Goal: Task Accomplishment & Management: Manage account settings

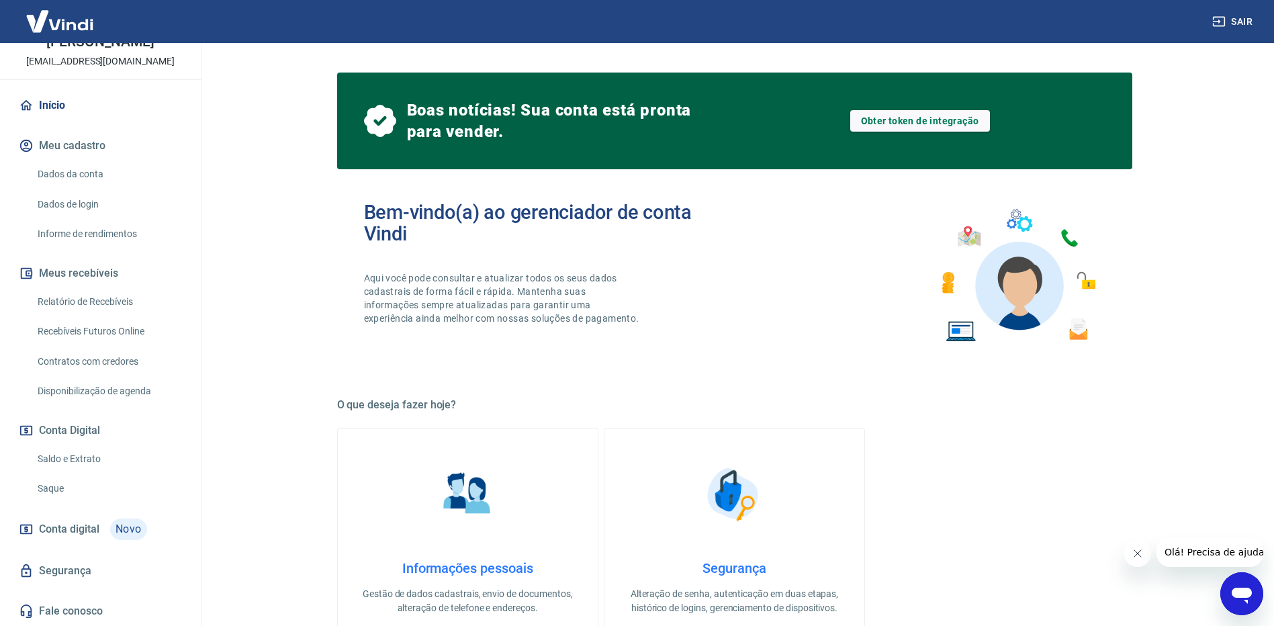
scroll to position [67, 0]
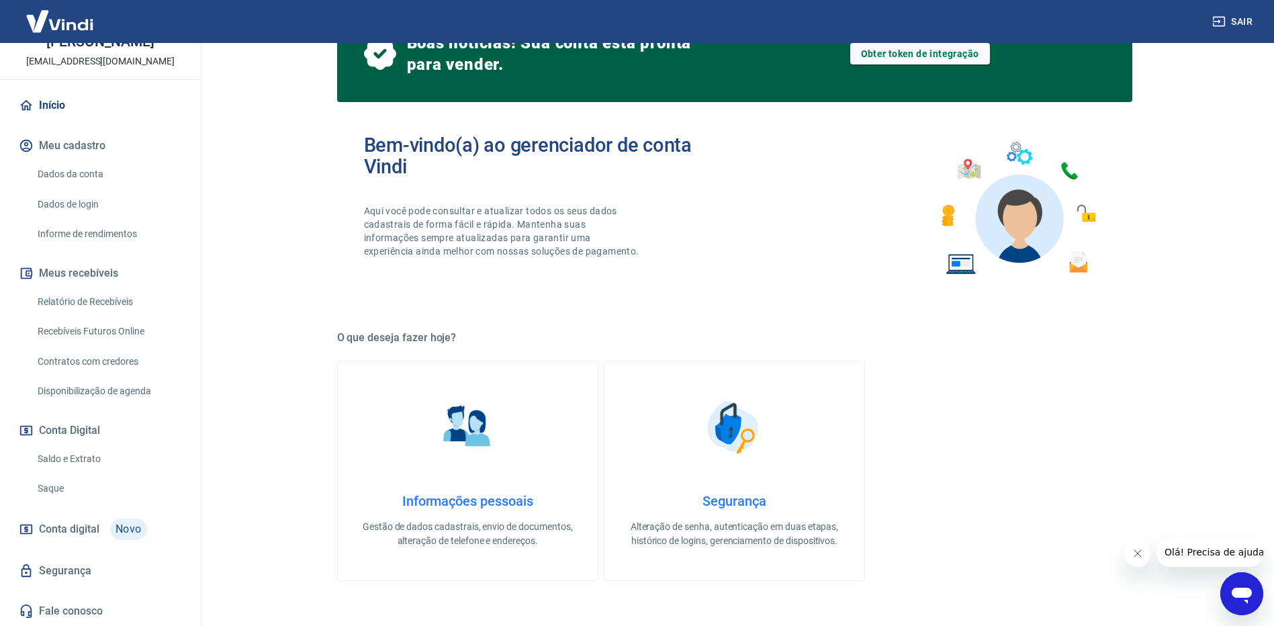
click at [120, 528] on span "Novo" at bounding box center [128, 528] width 37 height 21
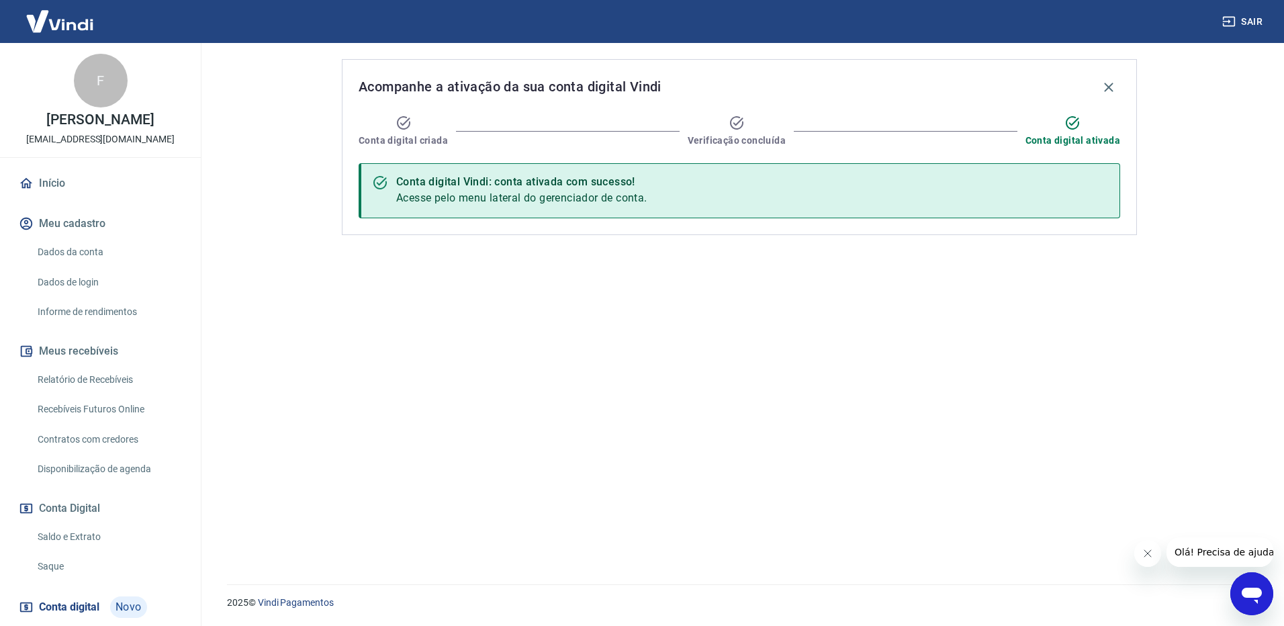
click at [87, 249] on link "Dados da conta" at bounding box center [108, 252] width 152 height 28
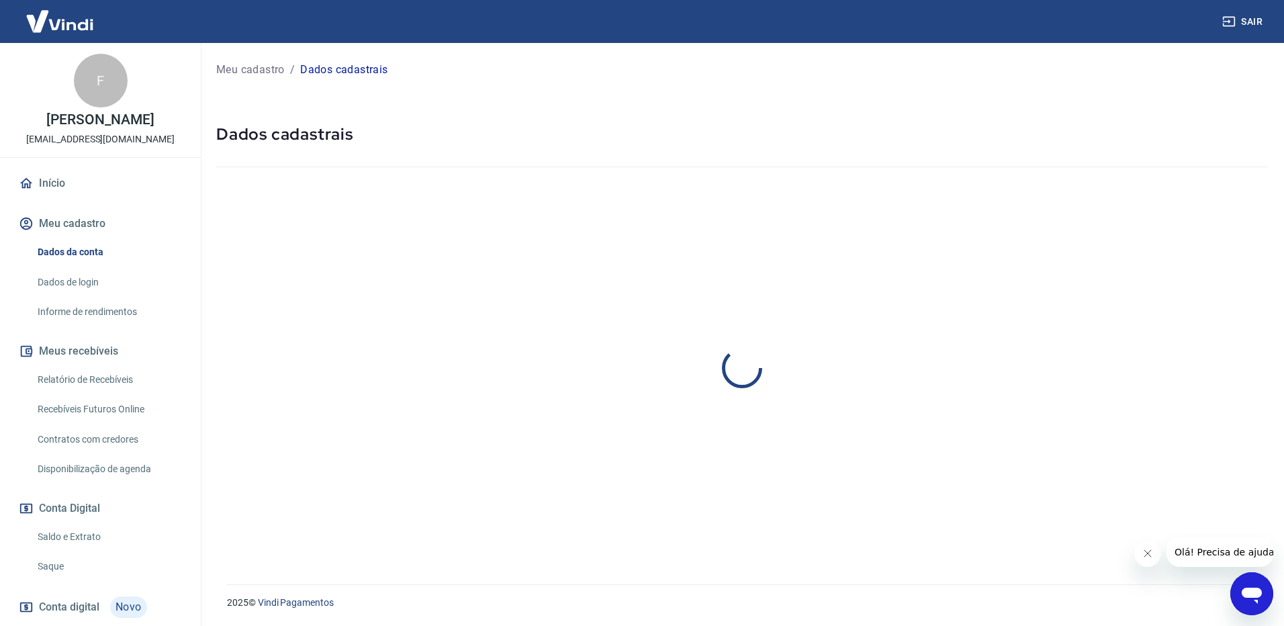
select select "SP"
select select "business"
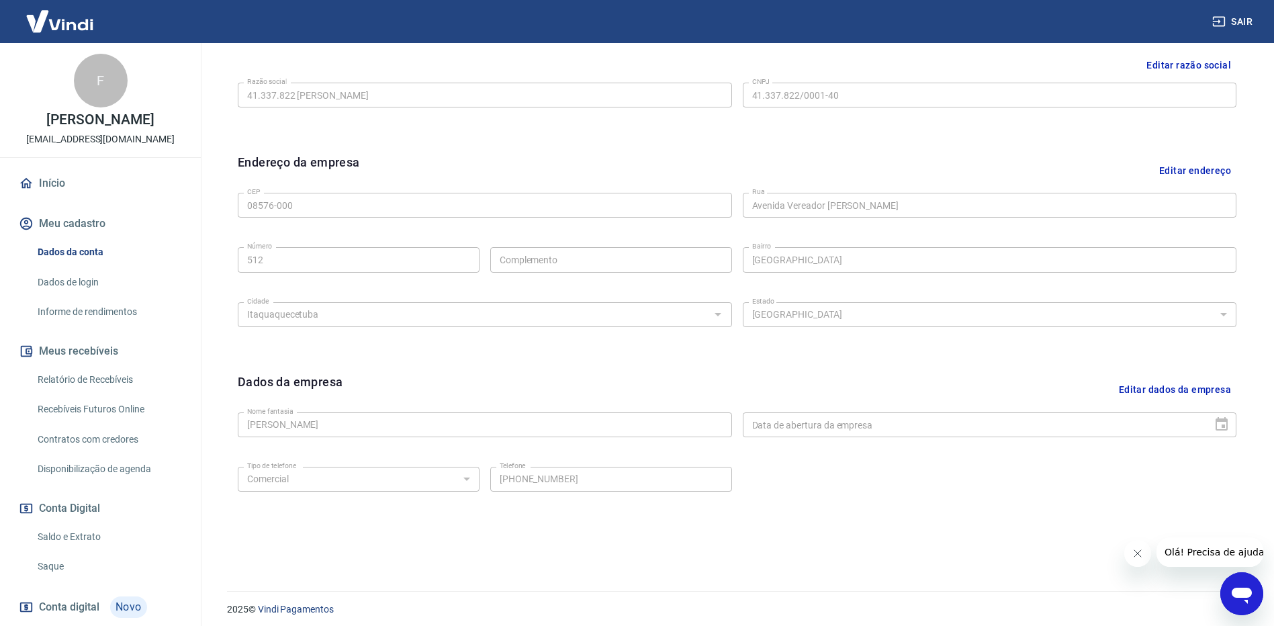
scroll to position [342, 0]
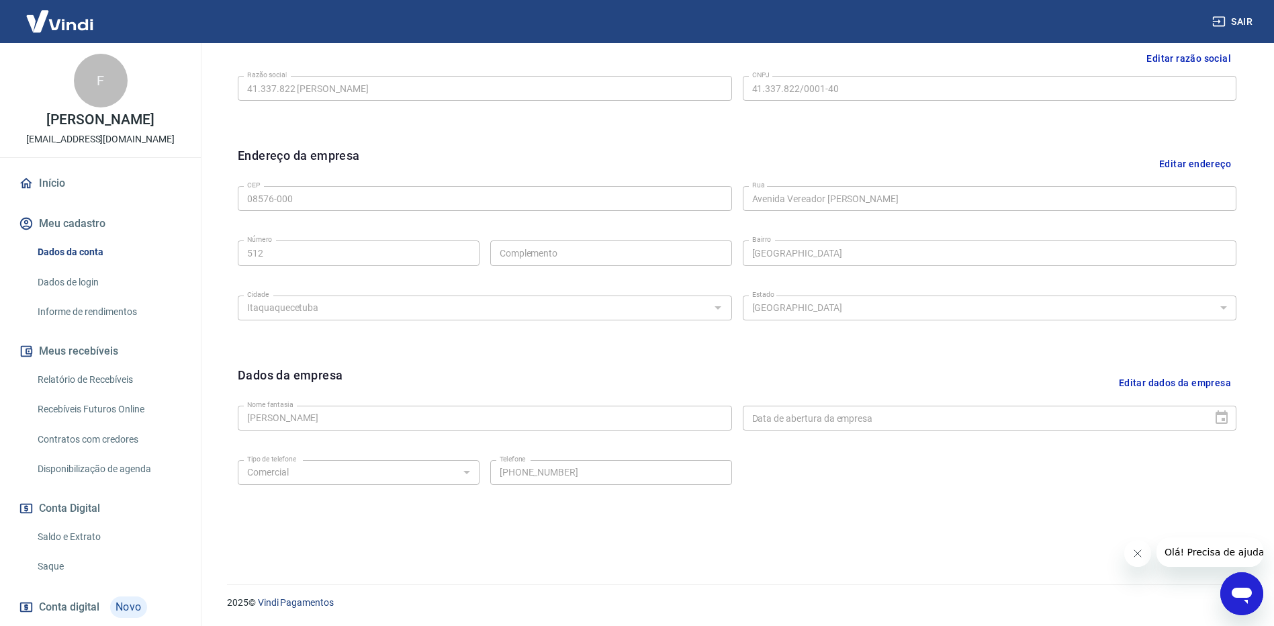
click at [68, 278] on link "Dados de login" at bounding box center [108, 283] width 152 height 28
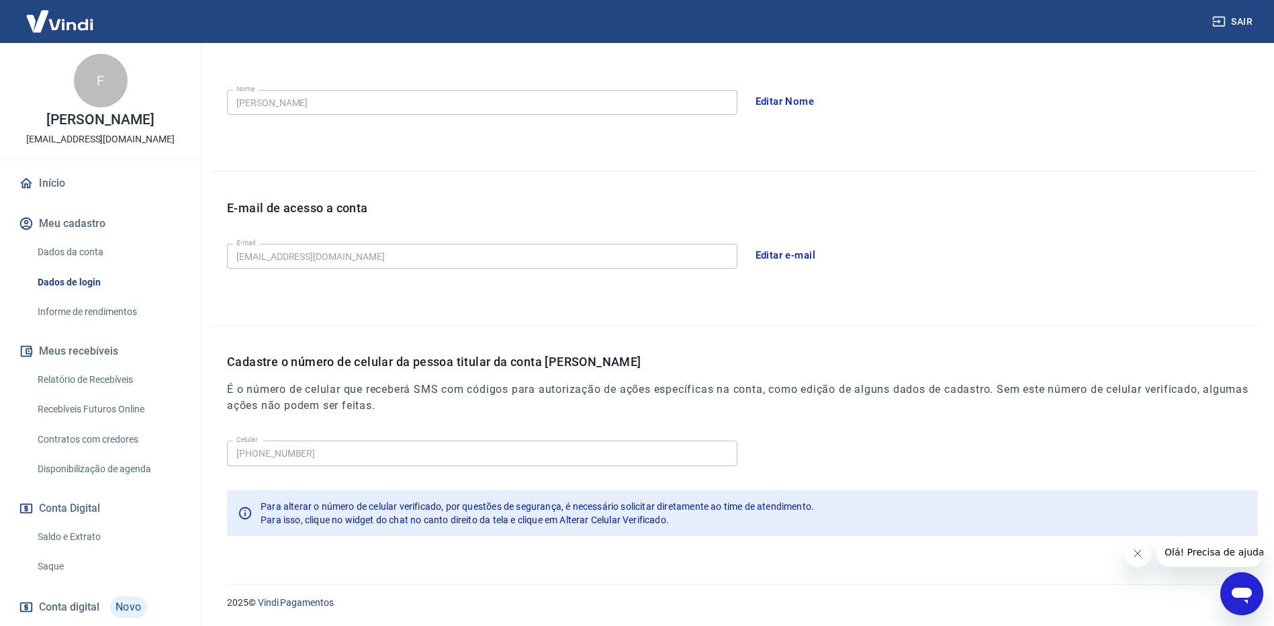
scroll to position [234, 0]
click at [75, 308] on link "Informe de rendimentos" at bounding box center [108, 312] width 152 height 28
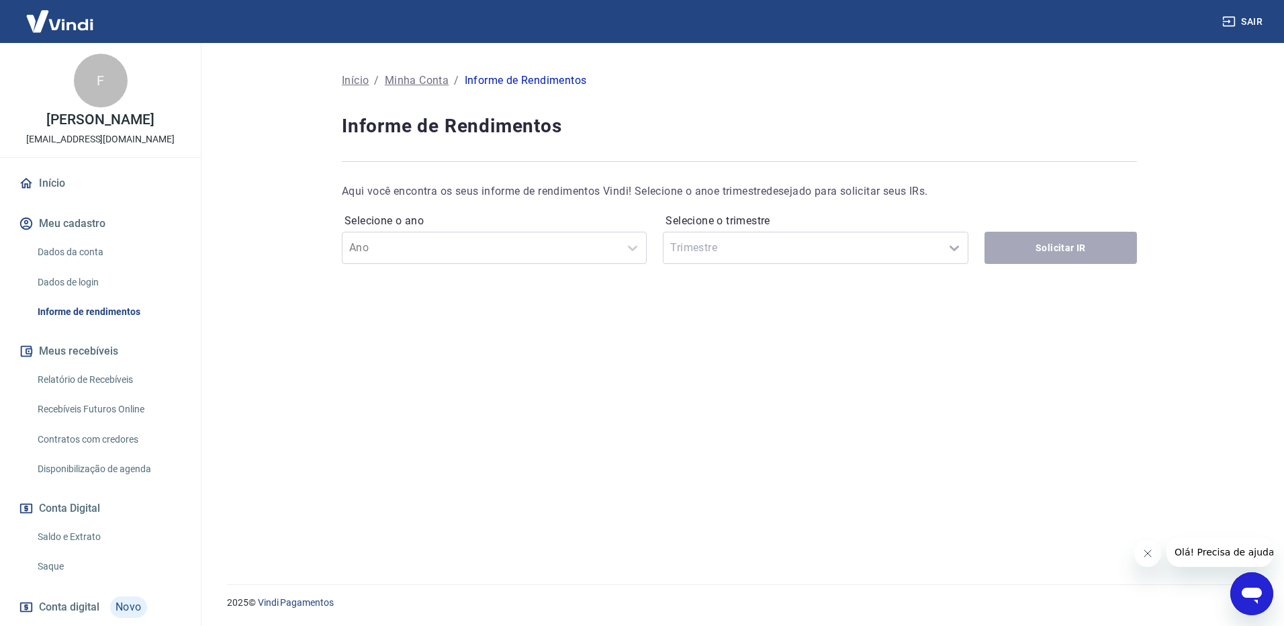
scroll to position [78, 0]
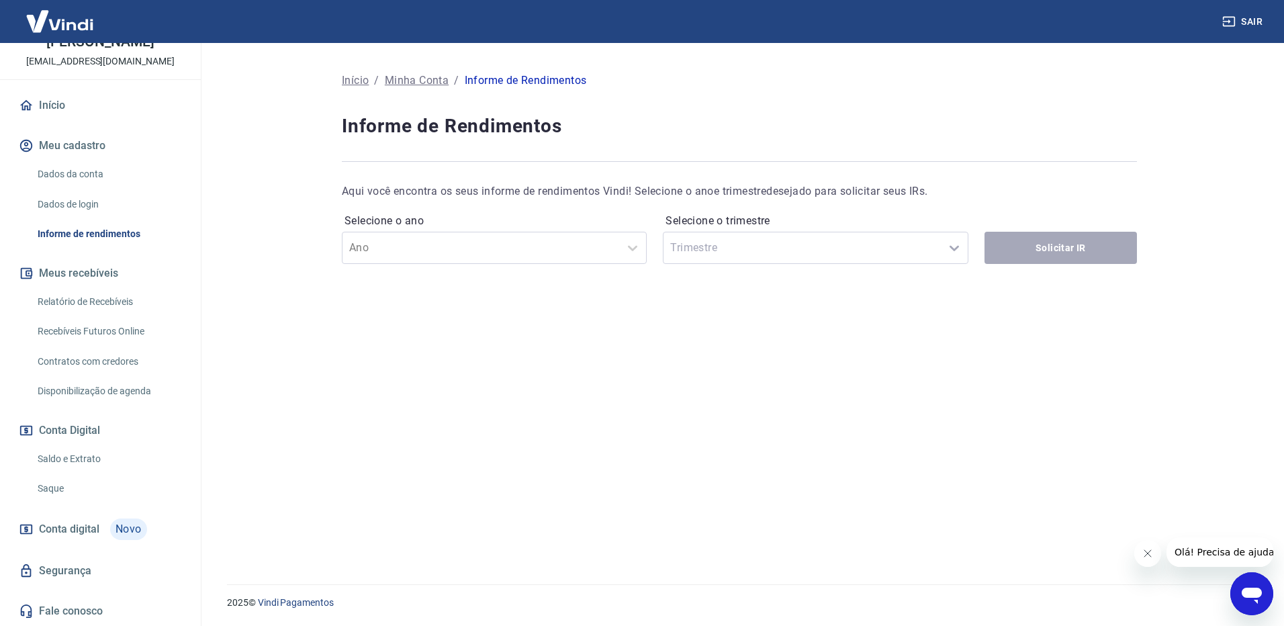
click at [68, 455] on link "Saldo e Extrato" at bounding box center [108, 459] width 152 height 28
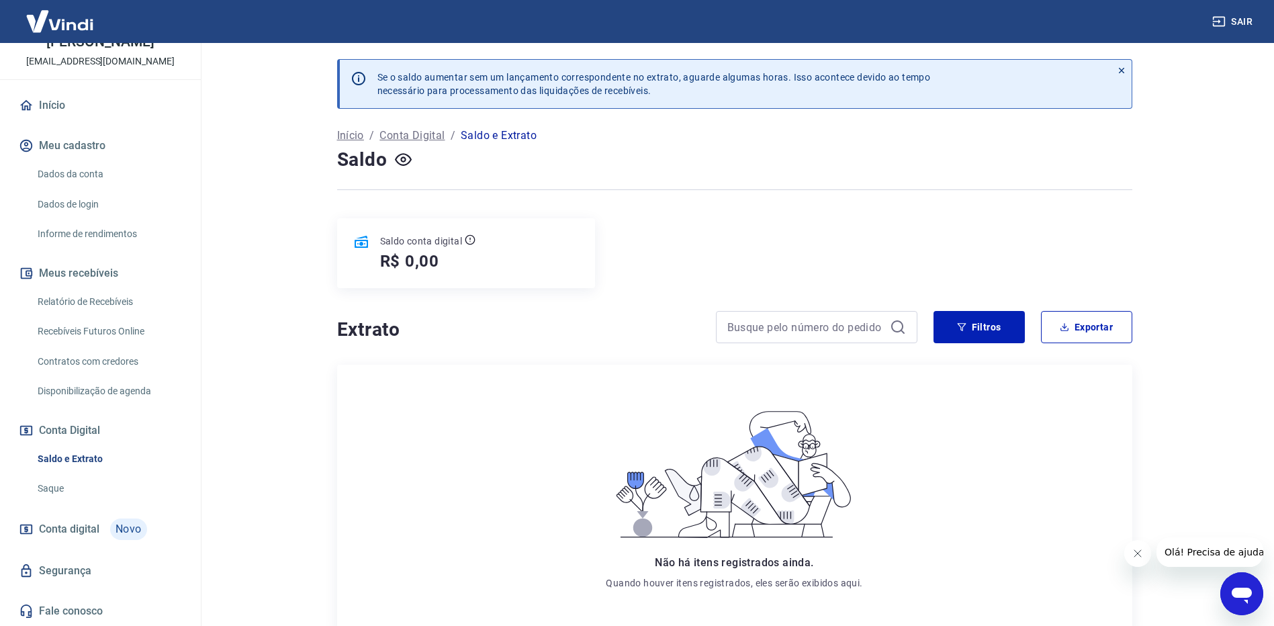
click at [76, 529] on span "Conta digital" at bounding box center [69, 529] width 60 height 19
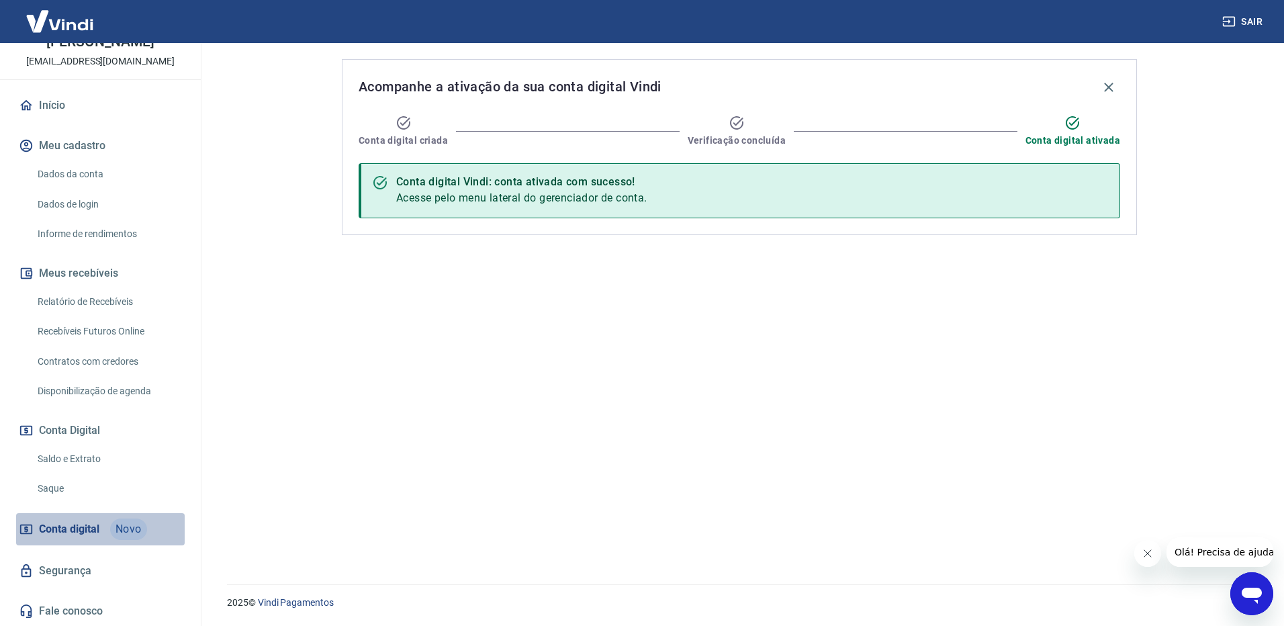
click at [133, 524] on span "Novo" at bounding box center [128, 528] width 37 height 21
click at [1071, 130] on icon at bounding box center [1072, 123] width 16 height 16
click at [58, 427] on button "Conta Digital" at bounding box center [100, 431] width 169 height 30
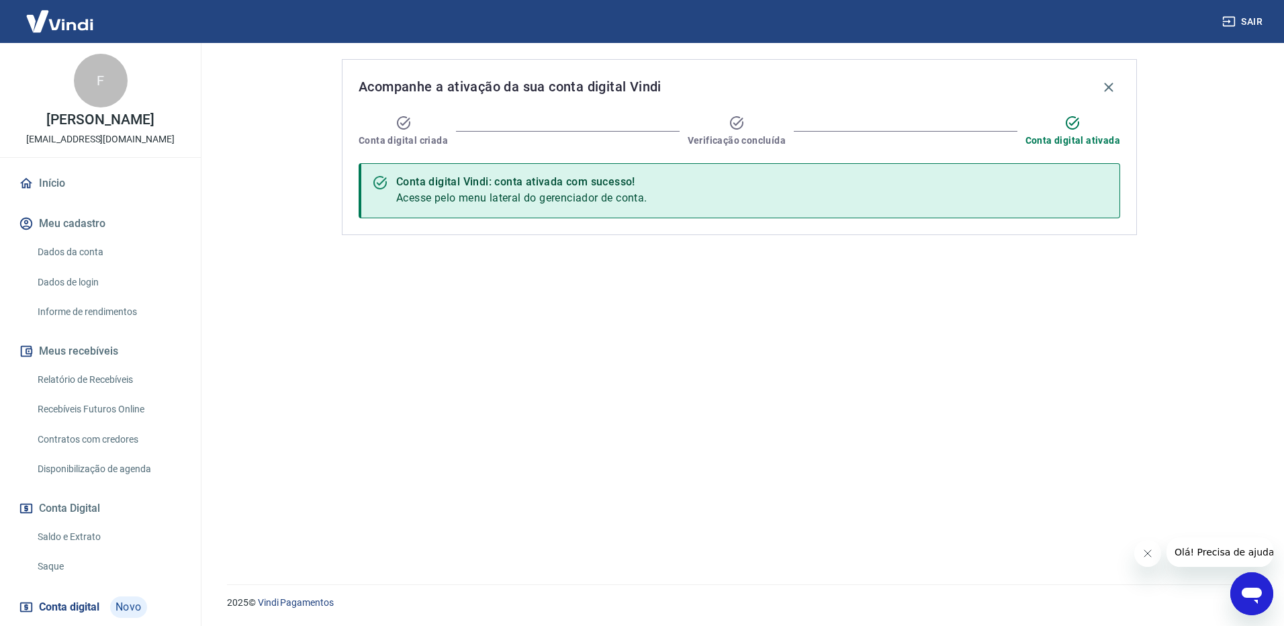
click at [54, 182] on link "Início" at bounding box center [100, 184] width 169 height 30
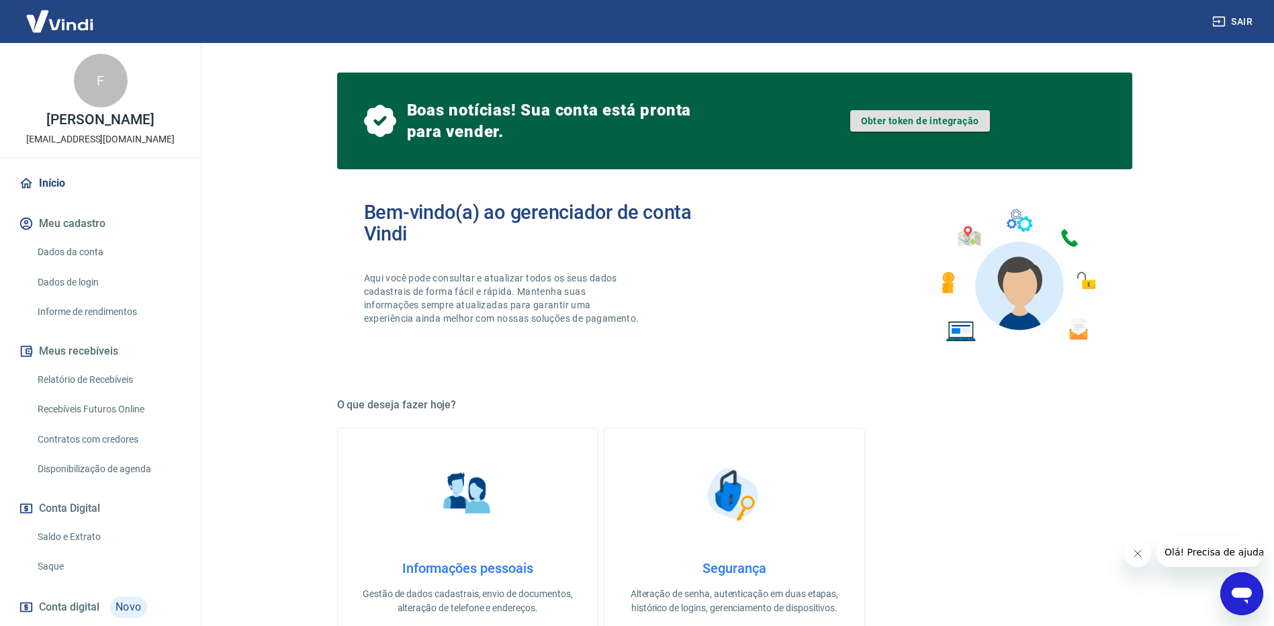
click at [924, 121] on link "Obter token de integração" at bounding box center [920, 120] width 140 height 21
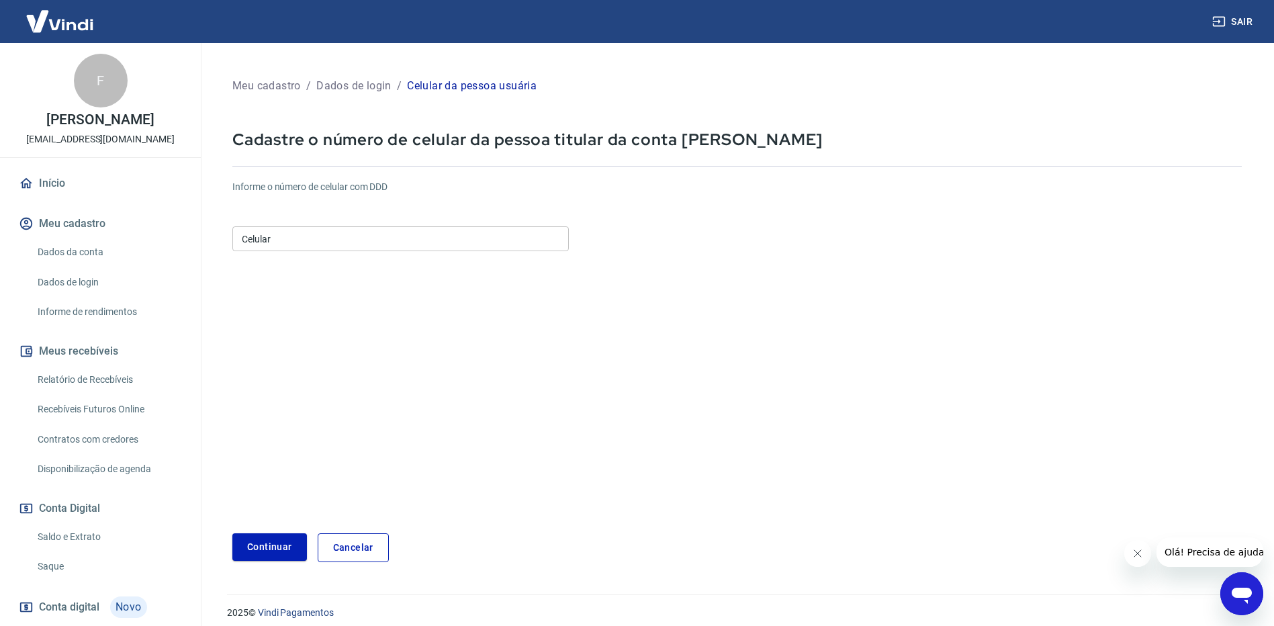
click at [279, 246] on input "Celular" at bounding box center [400, 238] width 336 height 25
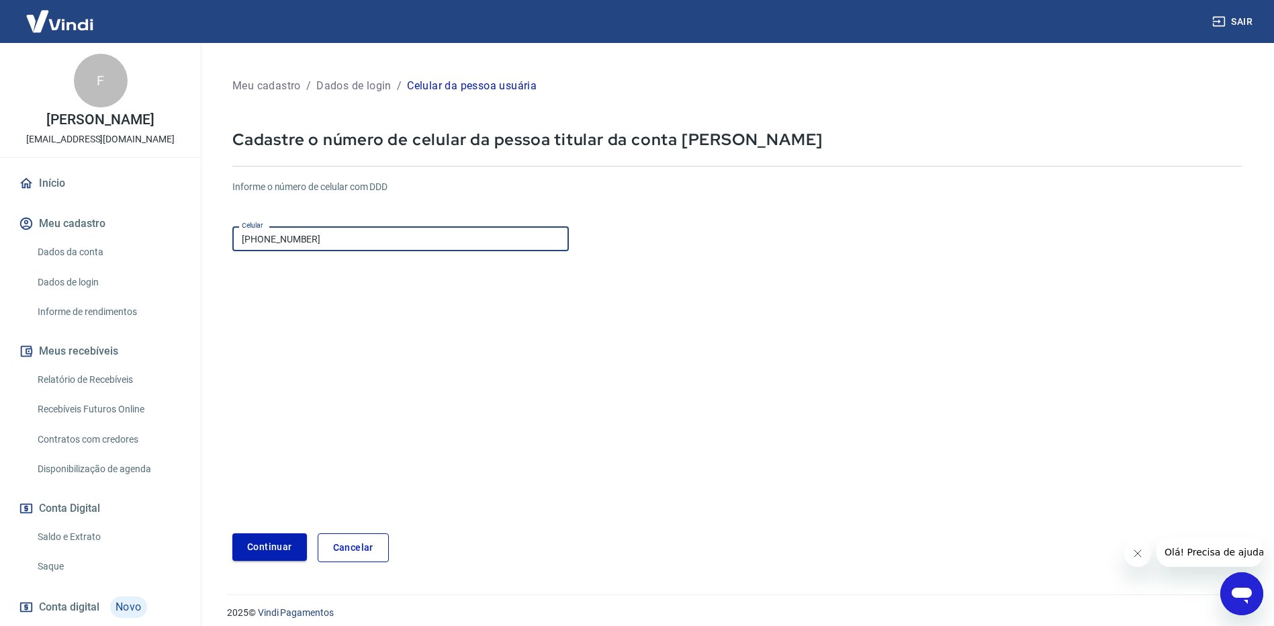
click at [271, 547] on button "Continuar" at bounding box center [269, 547] width 75 height 28
drag, startPoint x: 344, startPoint y: 240, endPoint x: 181, endPoint y: 245, distance: 162.6
click at [181, 245] on div "Sair F Felipe Lima de Carvalho click.informatica.ti@gmail.com Início Meu cadast…" at bounding box center [637, 313] width 1274 height 626
click at [355, 241] on input "[PHONE_NUMBER]" at bounding box center [400, 238] width 336 height 25
click at [332, 243] on input "[PHONE_NUMBER]" at bounding box center [400, 238] width 336 height 25
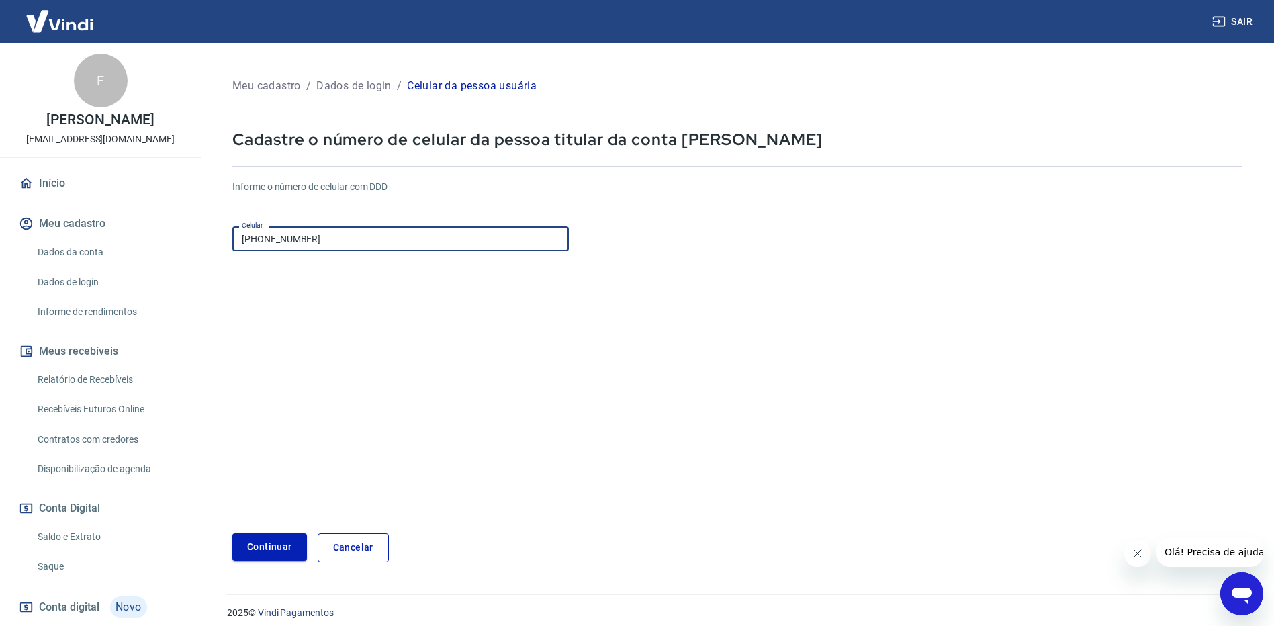
type input "[PHONE_NUMBER]"
click at [271, 547] on button "Continuar" at bounding box center [269, 547] width 75 height 28
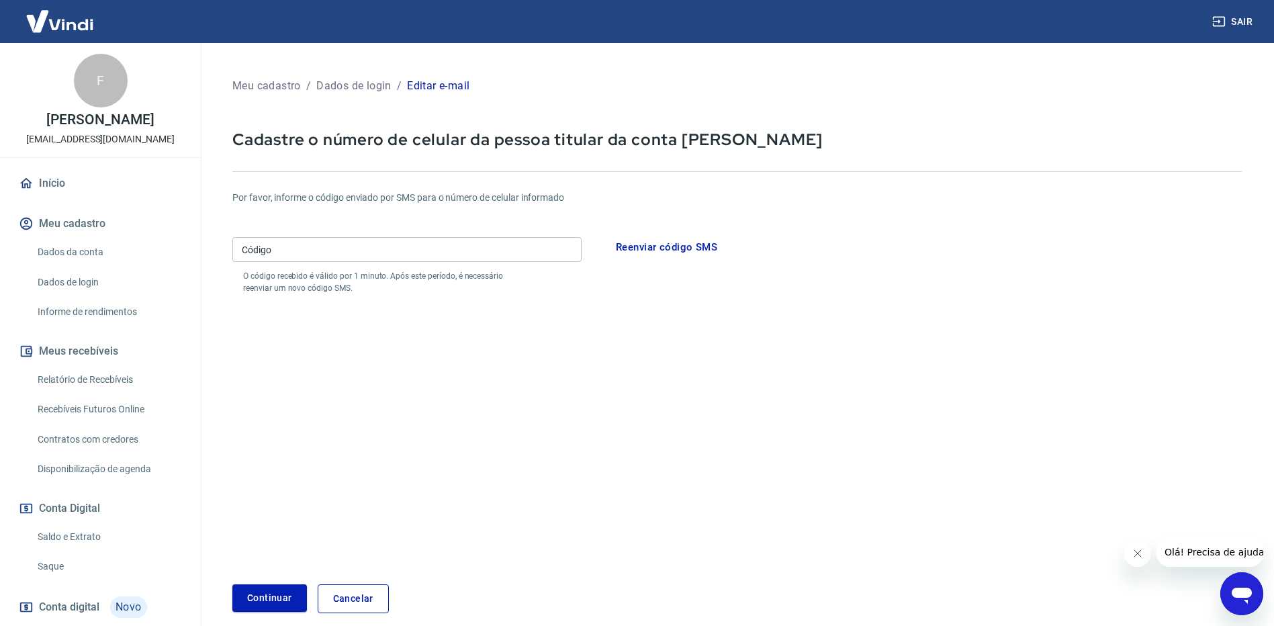
click at [289, 243] on input "Código" at bounding box center [406, 249] width 349 height 25
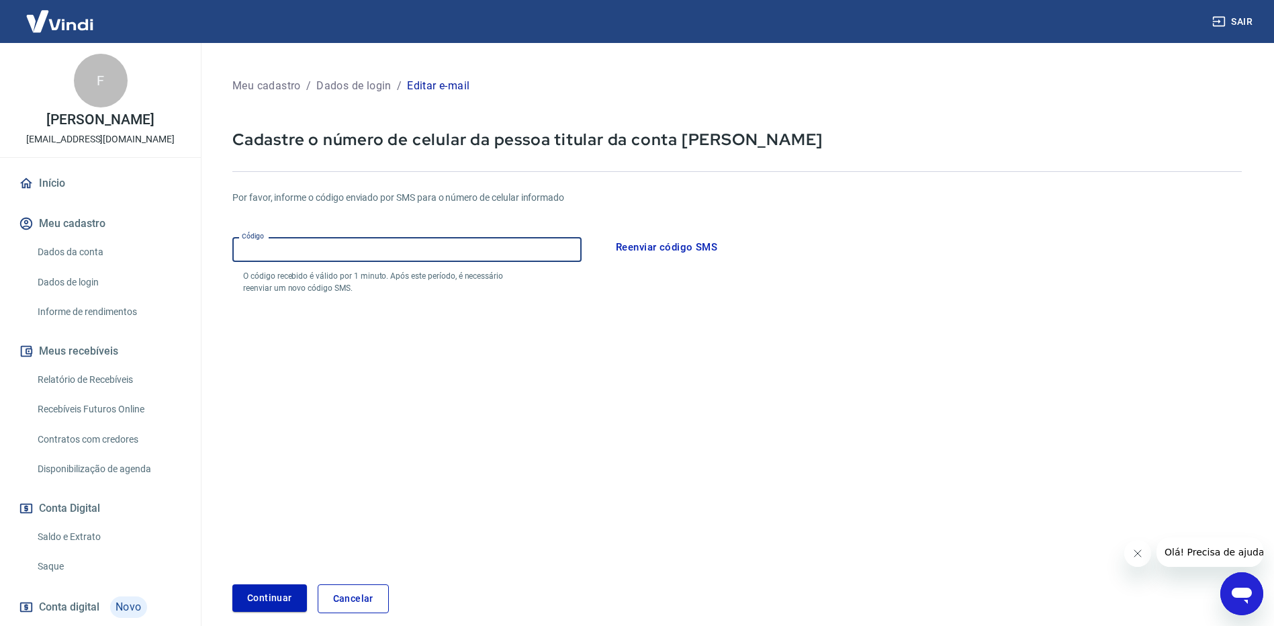
click at [303, 248] on input "Código" at bounding box center [406, 249] width 349 height 25
type input "3"
type input "431143"
click at [265, 594] on button "Continuar" at bounding box center [269, 598] width 75 height 28
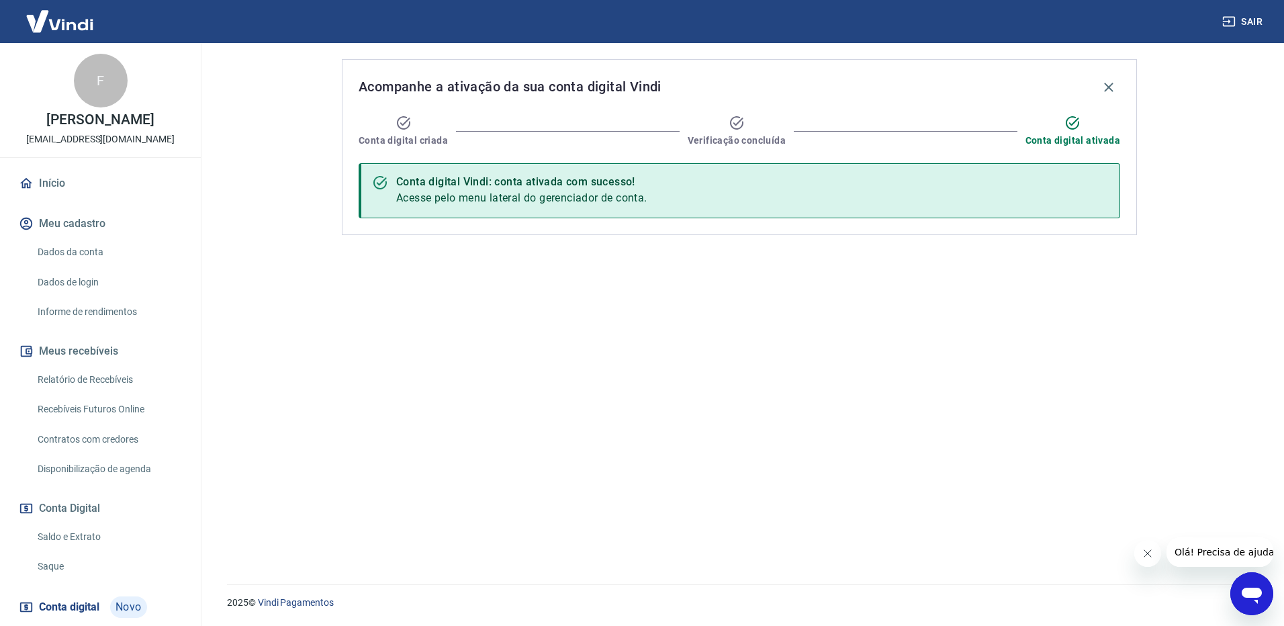
click at [66, 187] on link "Início" at bounding box center [100, 184] width 169 height 30
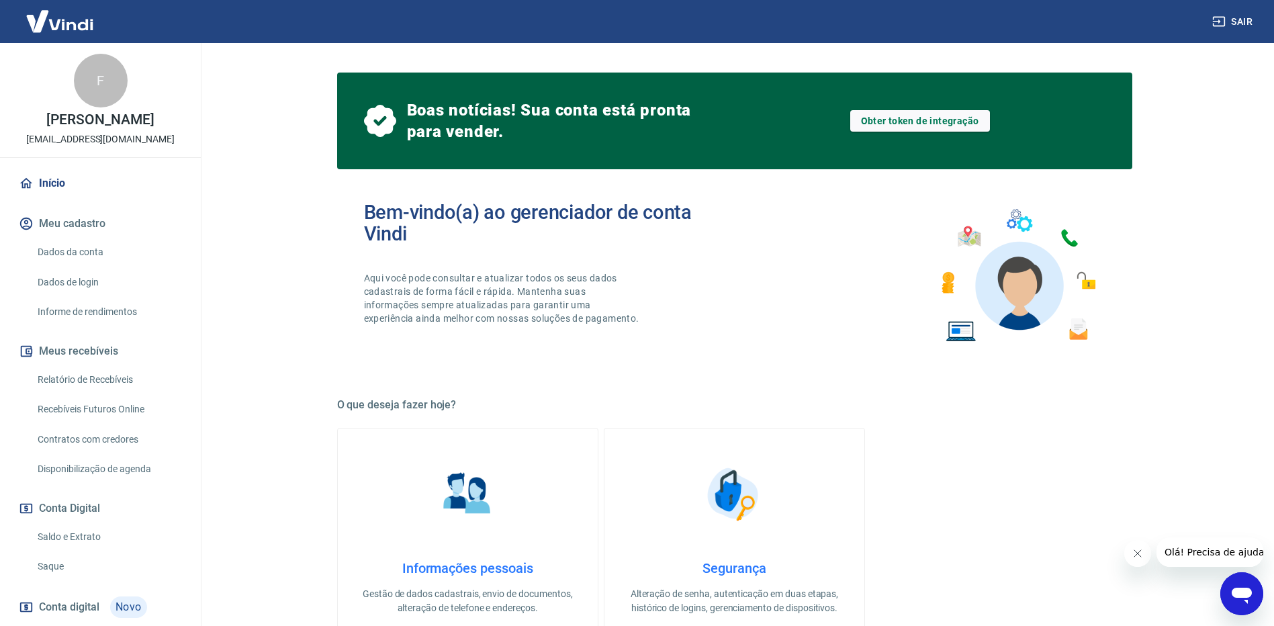
click at [73, 253] on link "Dados da conta" at bounding box center [108, 252] width 152 height 28
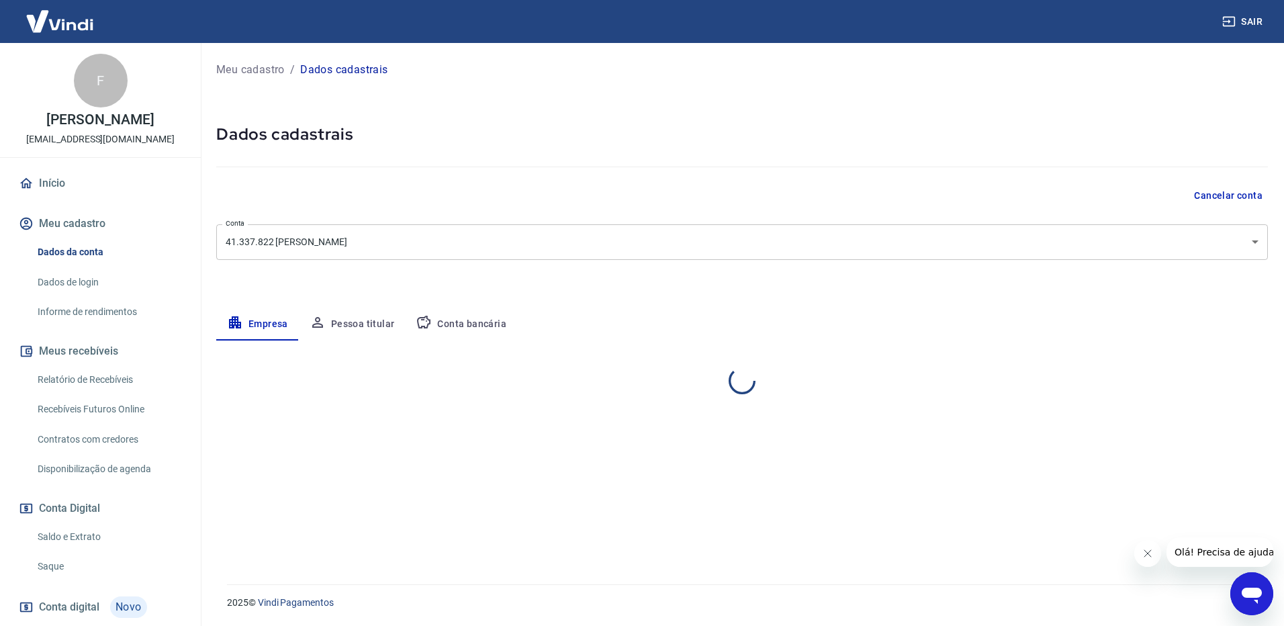
select select "SP"
select select "business"
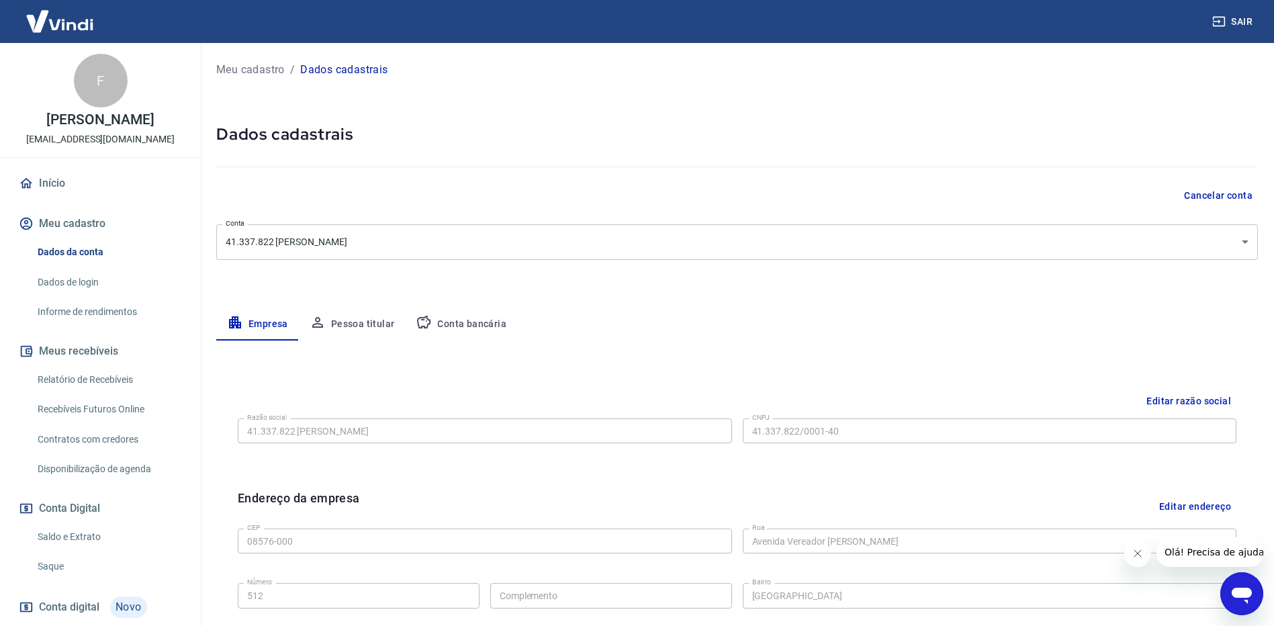
click at [78, 289] on link "Dados de login" at bounding box center [108, 283] width 152 height 28
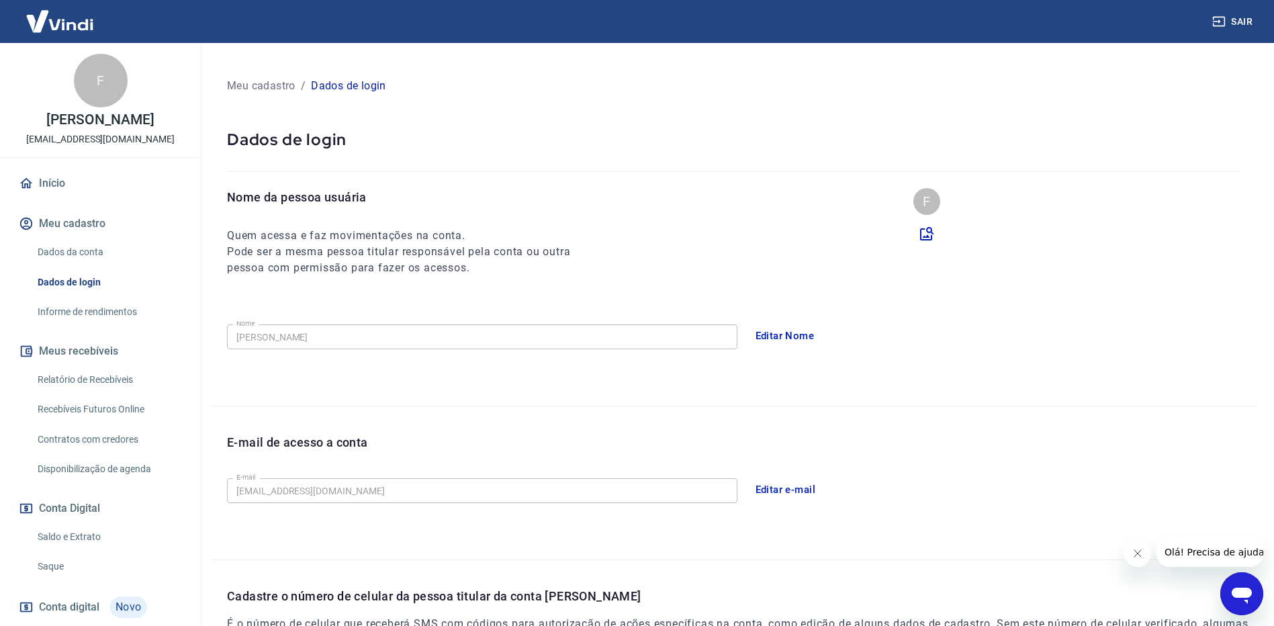
click at [71, 314] on link "Informe de rendimentos" at bounding box center [108, 312] width 152 height 28
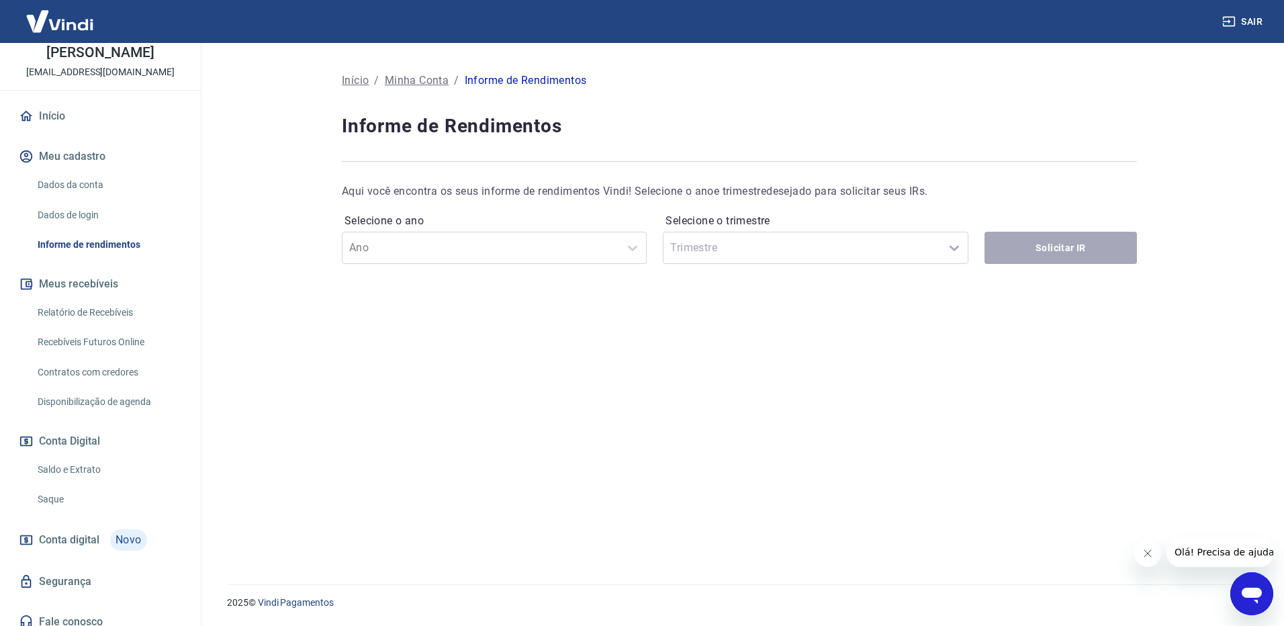
scroll to position [78, 0]
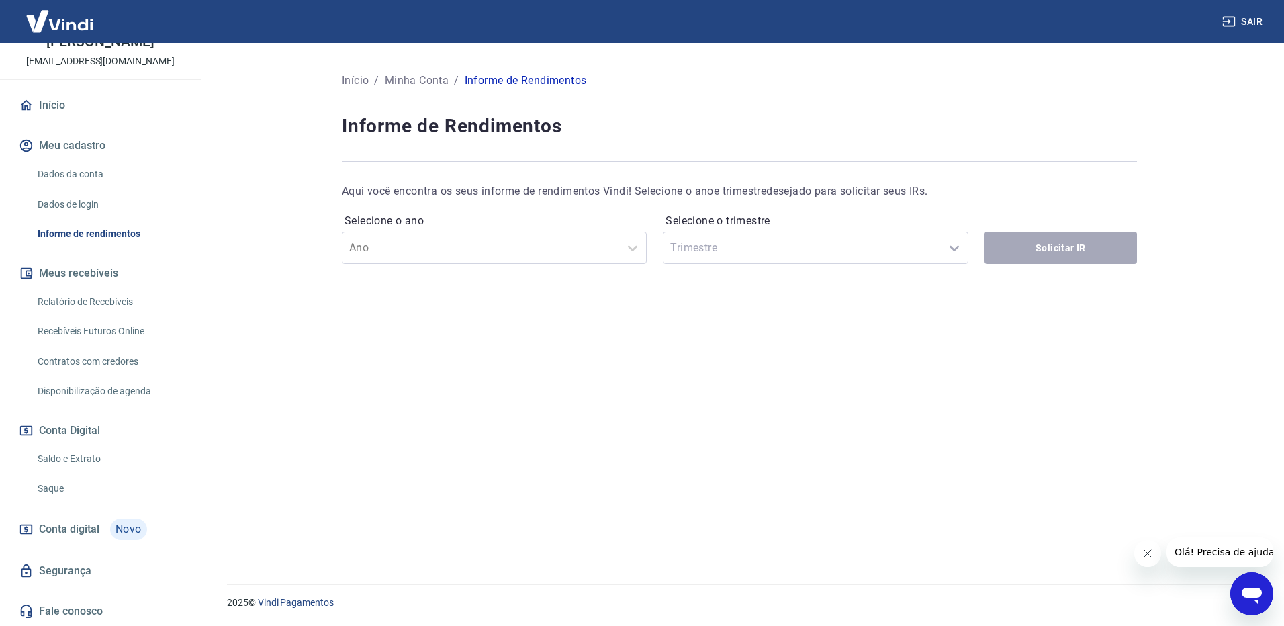
click at [79, 298] on link "Relatório de Recebíveis" at bounding box center [108, 302] width 152 height 28
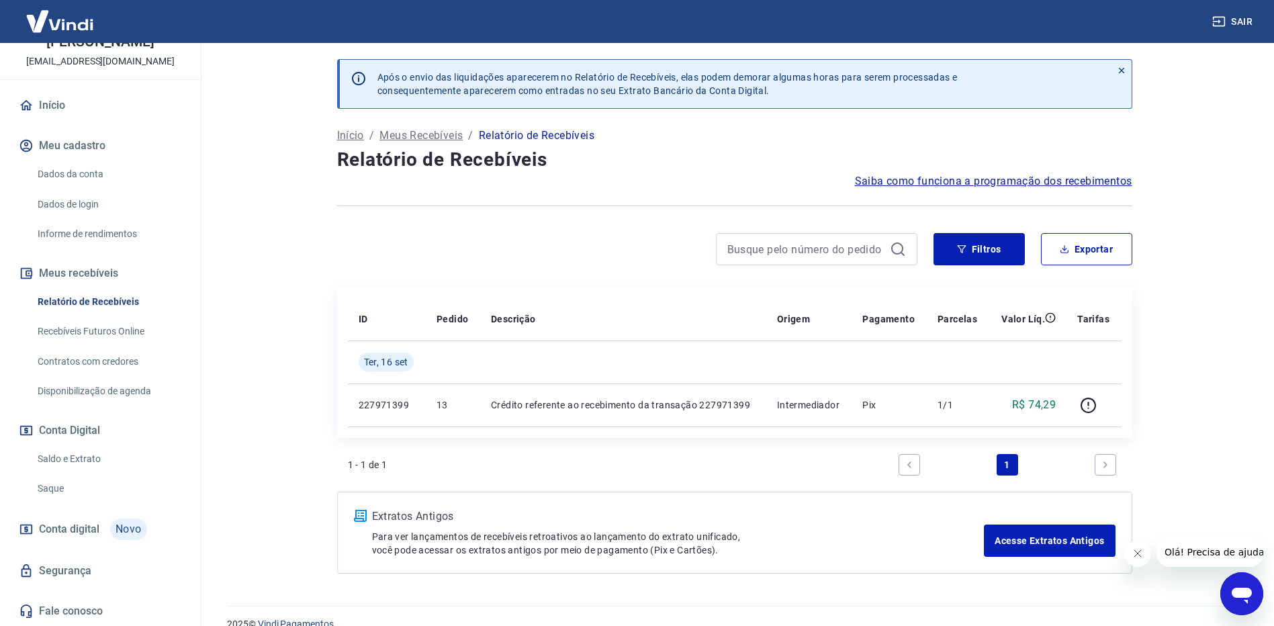
click at [1136, 553] on icon "Fechar mensagem da empresa" at bounding box center [1137, 553] width 7 height 7
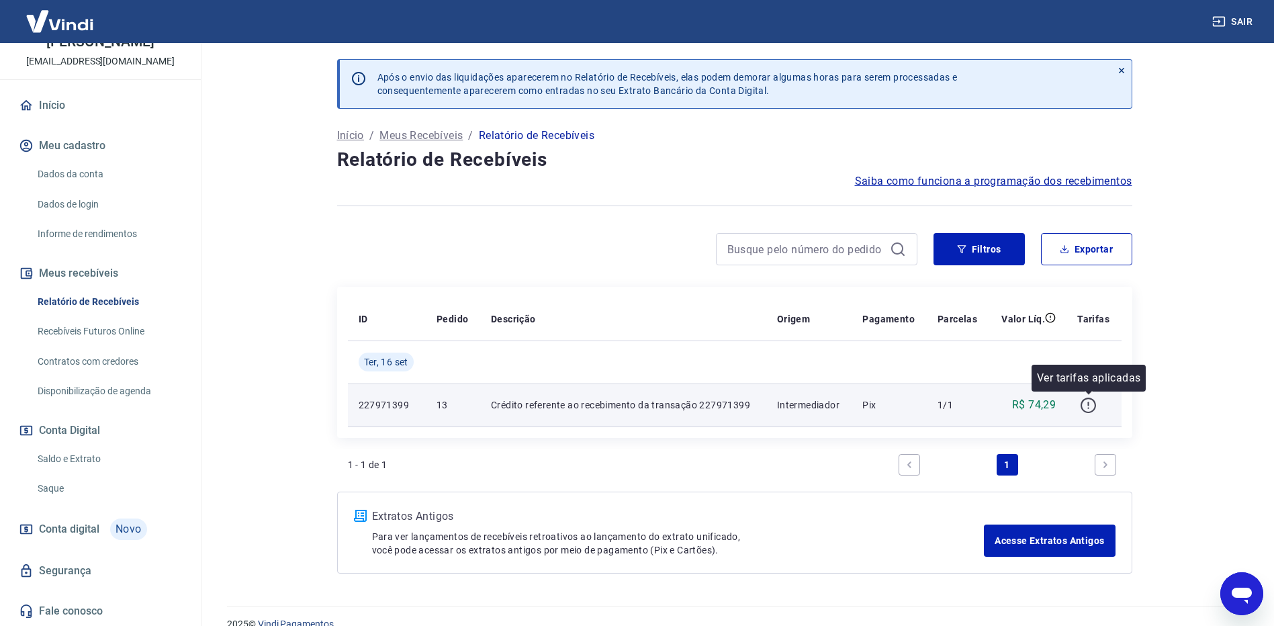
click at [1093, 402] on icon "button" at bounding box center [1088, 405] width 17 height 17
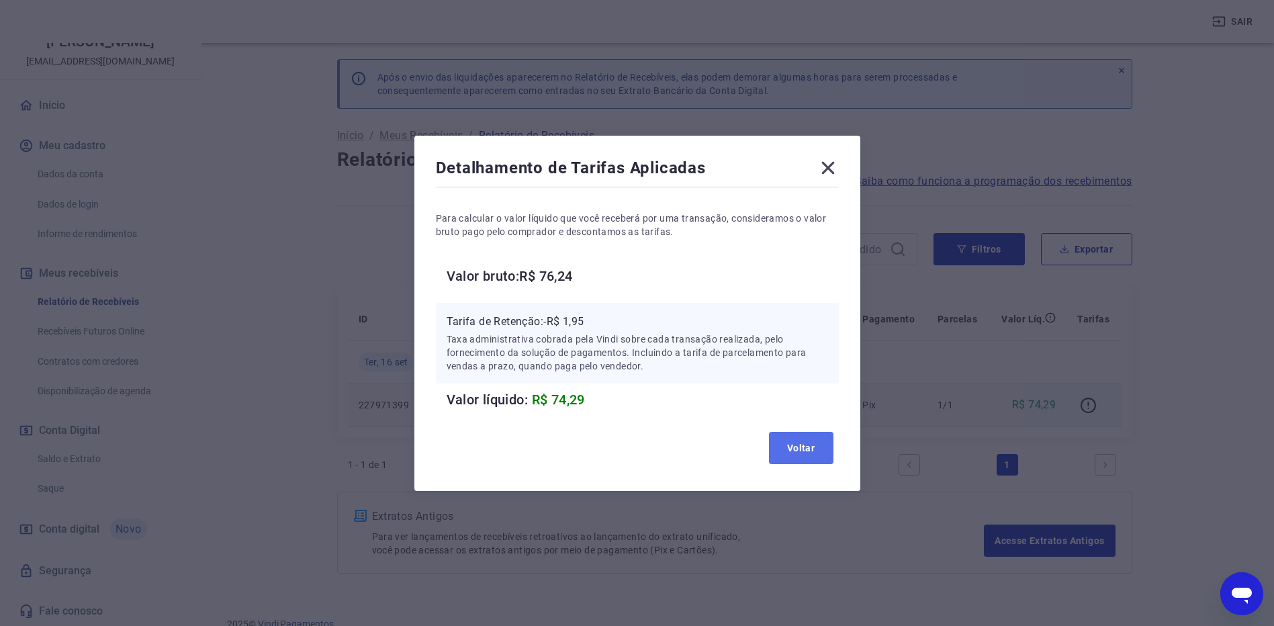
click at [806, 449] on button "Voltar" at bounding box center [801, 448] width 64 height 32
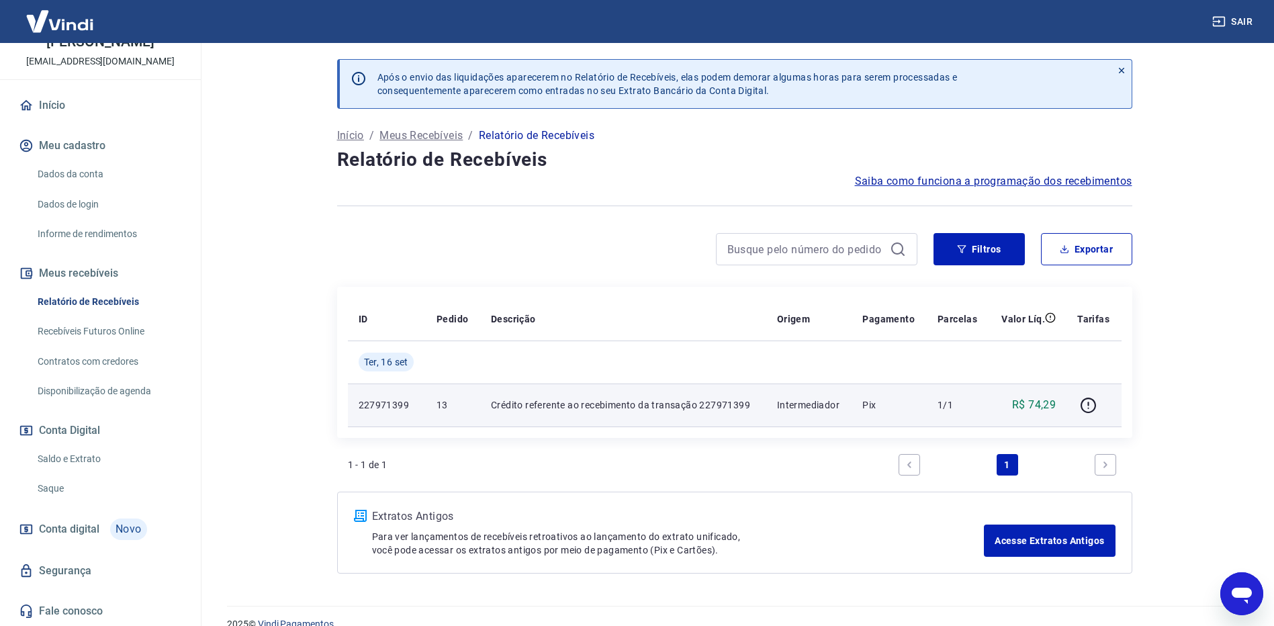
click at [1128, 68] on div at bounding box center [1121, 84] width 20 height 48
click at [1117, 66] on icon at bounding box center [1121, 70] width 9 height 9
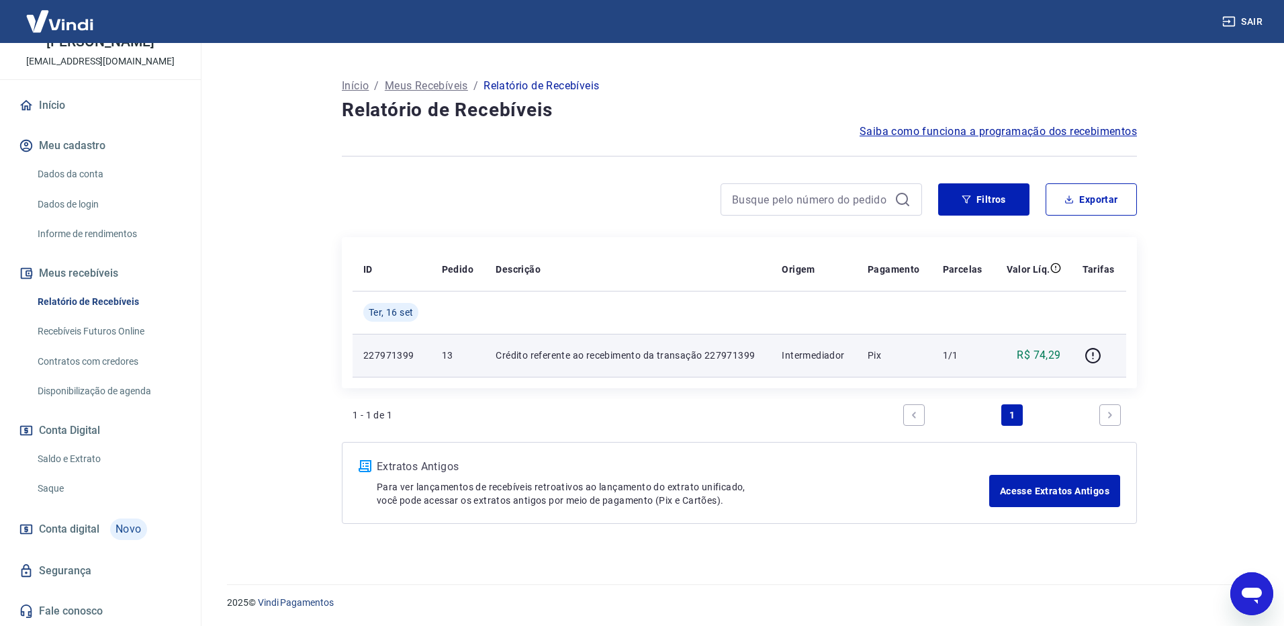
click at [595, 358] on p "Crédito referente ao recebimento da transação 227971399" at bounding box center [628, 355] width 265 height 13
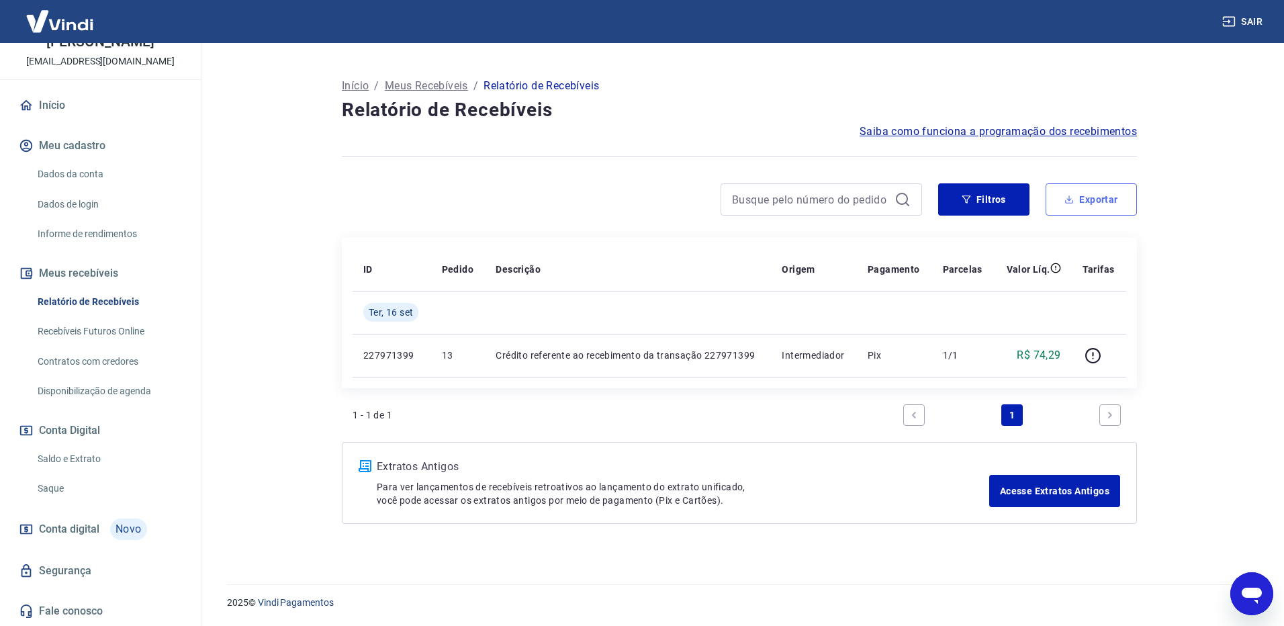
click at [1133, 198] on button "Exportar" at bounding box center [1091, 199] width 91 height 32
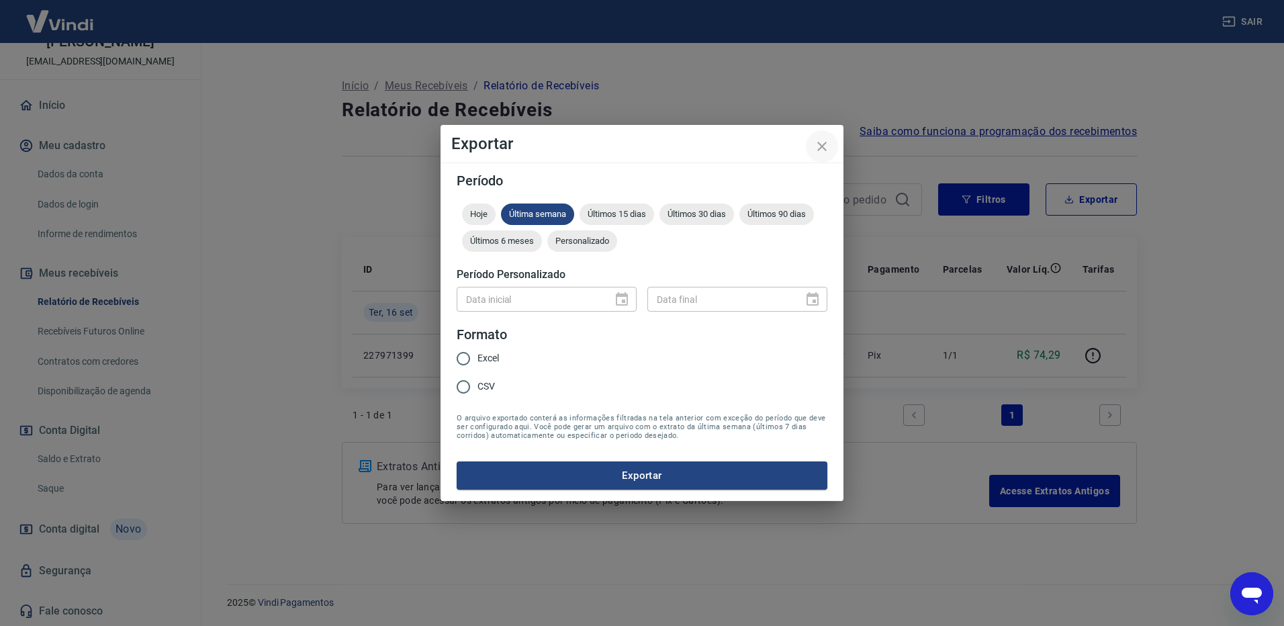
click at [825, 139] on icon "close" at bounding box center [822, 146] width 16 height 16
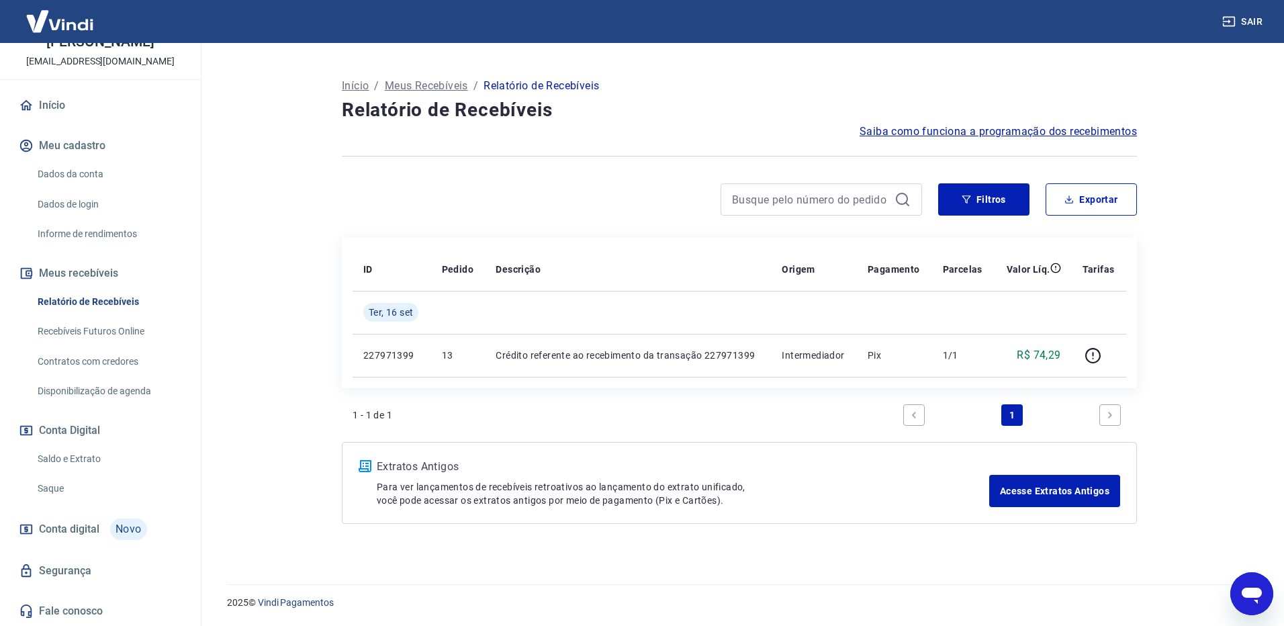
click at [1216, 255] on main "Início / Meus Recebíveis / Relatório de Recebíveis Relatório de Recebíveis Saib…" at bounding box center [739, 334] width 1089 height 583
click at [80, 333] on link "Recebíveis Futuros Online" at bounding box center [108, 332] width 152 height 28
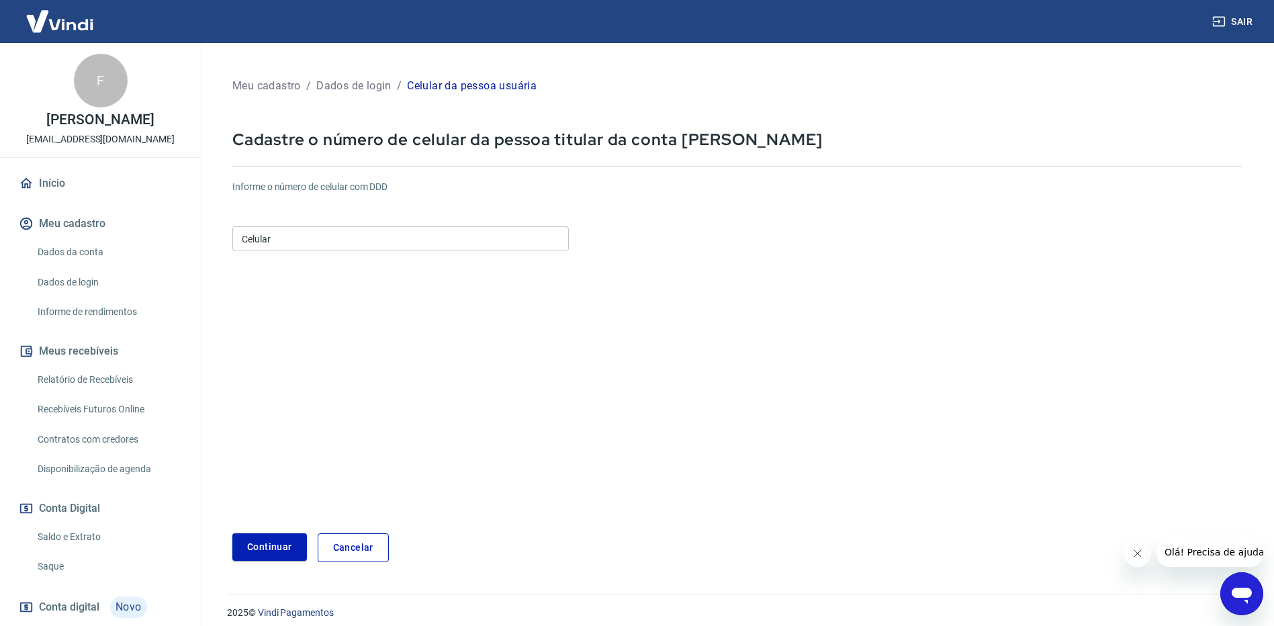
click at [285, 236] on input "Celular" at bounding box center [400, 238] width 336 height 25
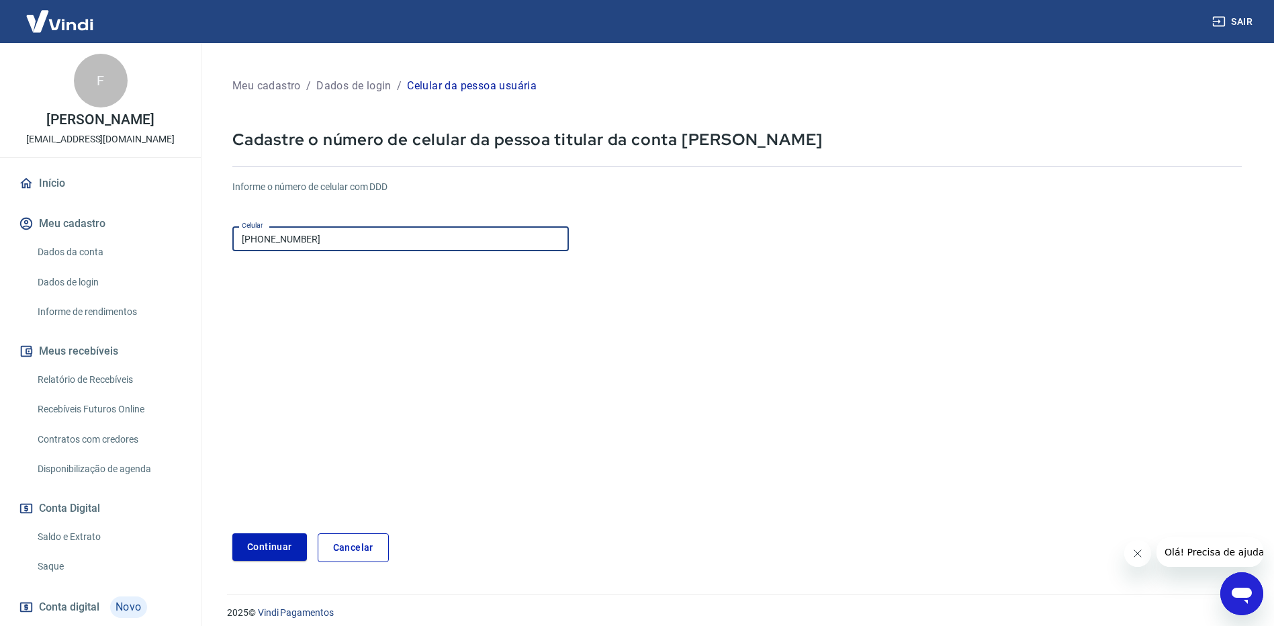
type input "[PHONE_NUMBER]"
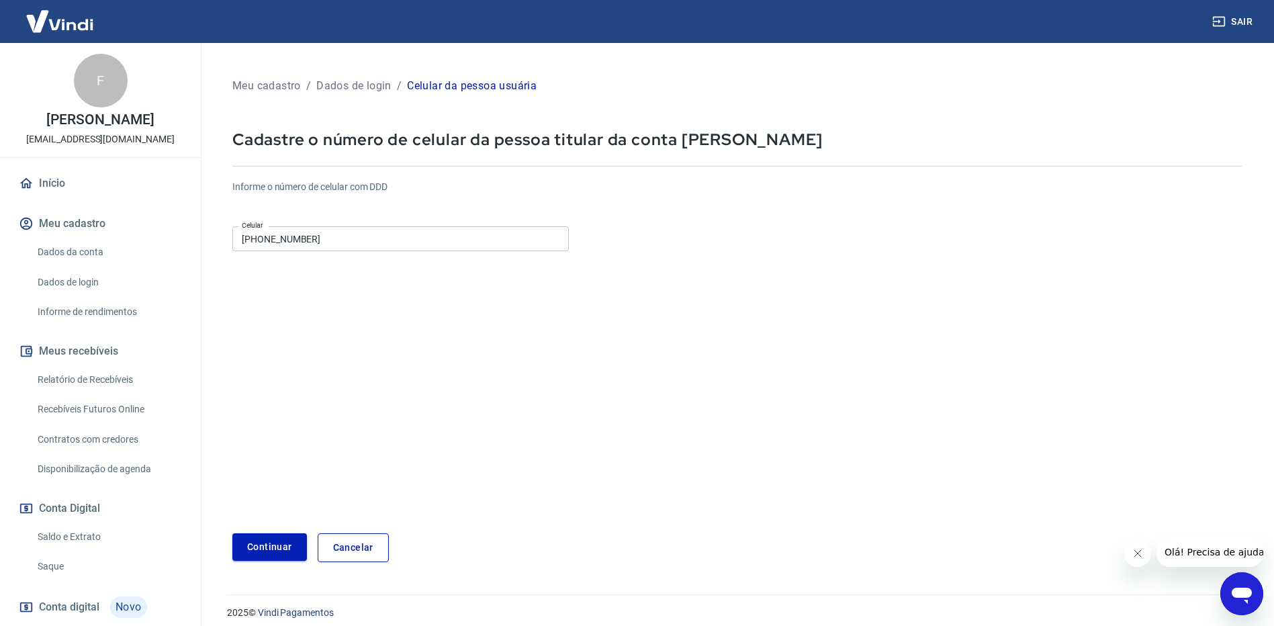
click at [284, 549] on button "Continuar" at bounding box center [269, 547] width 75 height 28
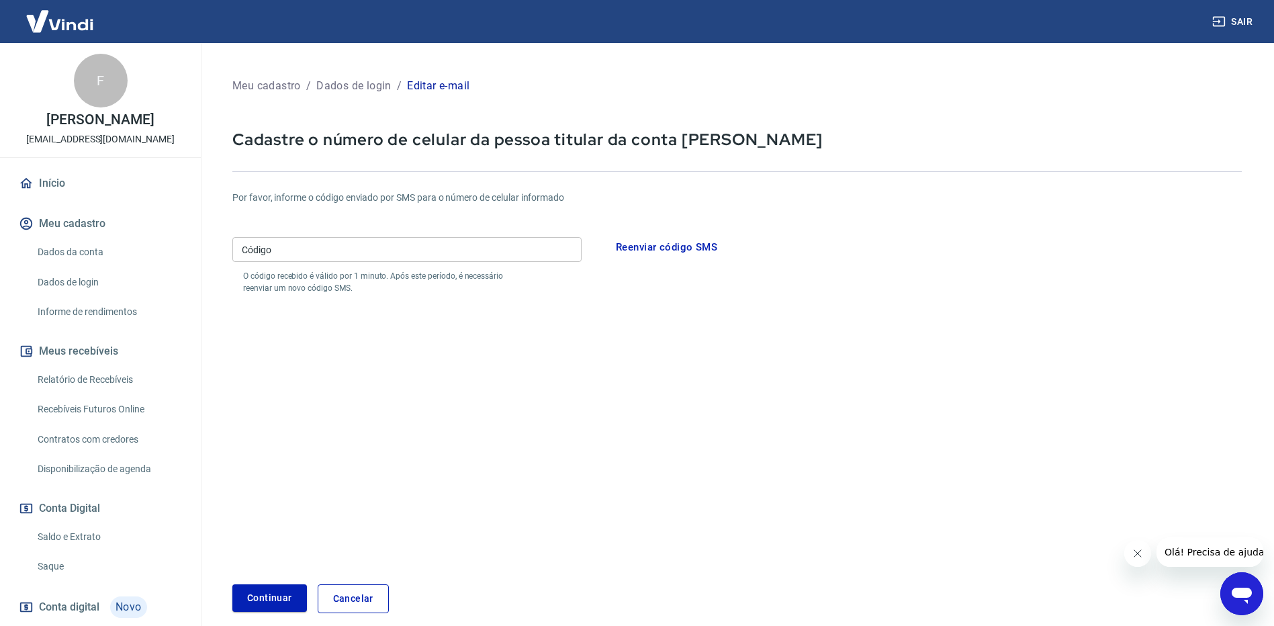
click at [301, 246] on input "Código" at bounding box center [406, 249] width 349 height 25
click at [287, 254] on input "Código" at bounding box center [406, 249] width 349 height 25
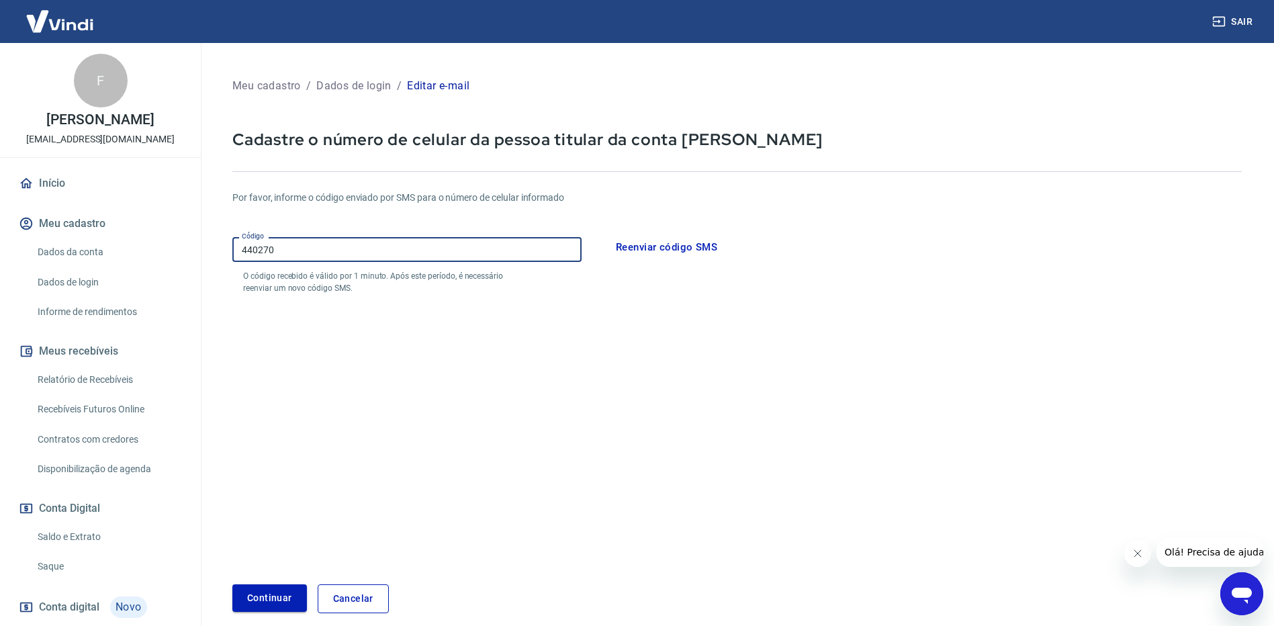
type input "440270"
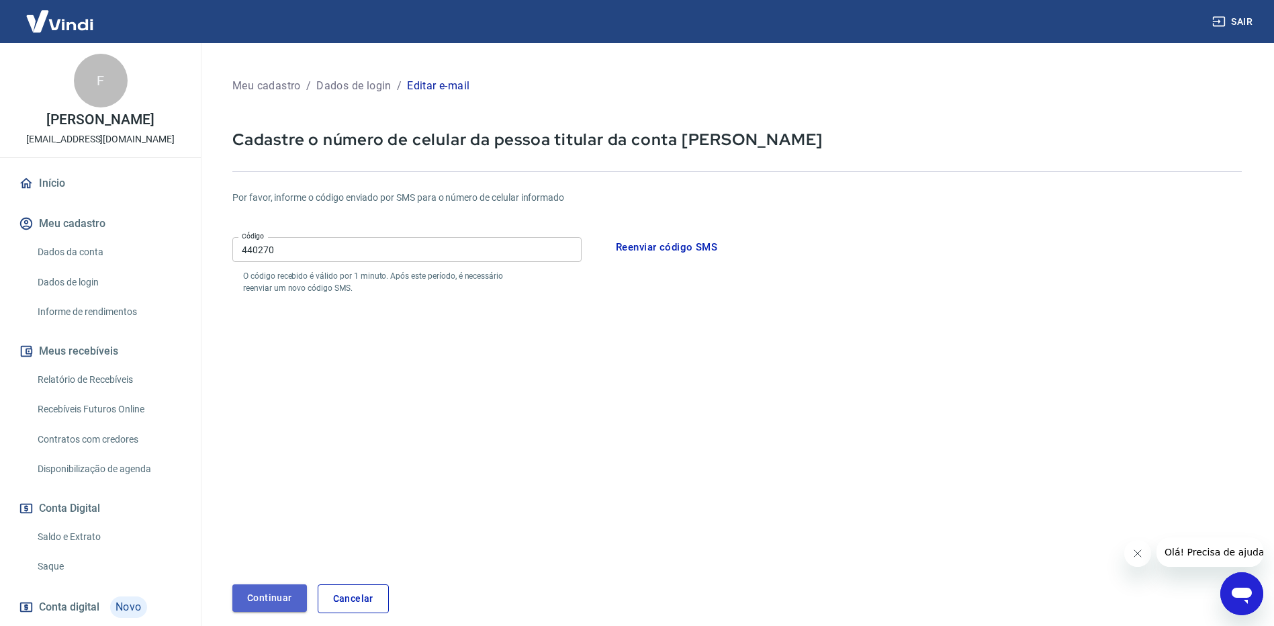
click at [267, 596] on button "Continuar" at bounding box center [269, 598] width 75 height 28
